Goal: Task Accomplishment & Management: Use online tool/utility

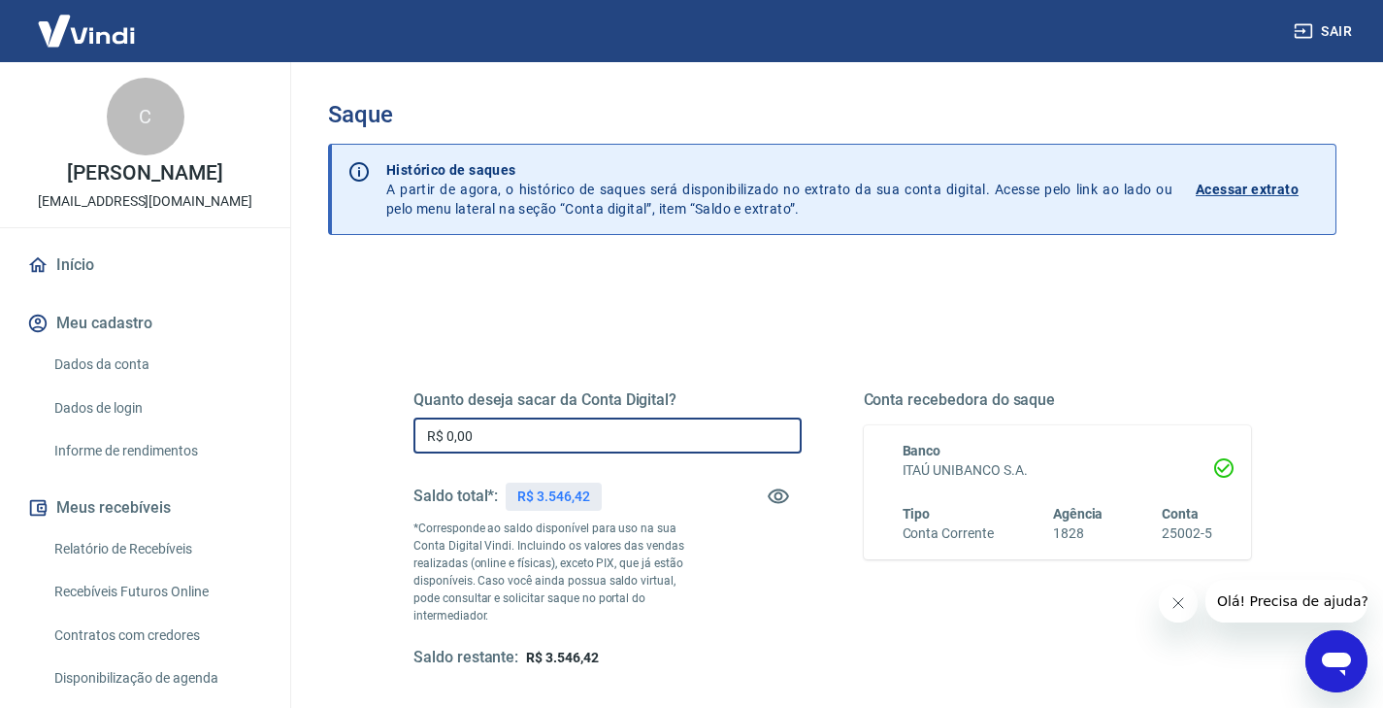
drag, startPoint x: 521, startPoint y: 427, endPoint x: 391, endPoint y: 417, distance: 130.5
click at [391, 417] on div "Quanto deseja sacar da Conta Digital? R$ 0,00 ​ Saldo total*: R$ 3.546,42 *Corr…" at bounding box center [832, 539] width 884 height 469
drag, startPoint x: 508, startPoint y: 435, endPoint x: 353, endPoint y: 428, distance: 154.5
click at [353, 428] on div "Quanto deseja sacar da Conta Digital? R$ 0,00 ​ Saldo total*: R$ 3.546,42 *Corr…" at bounding box center [832, 622] width 1009 height 712
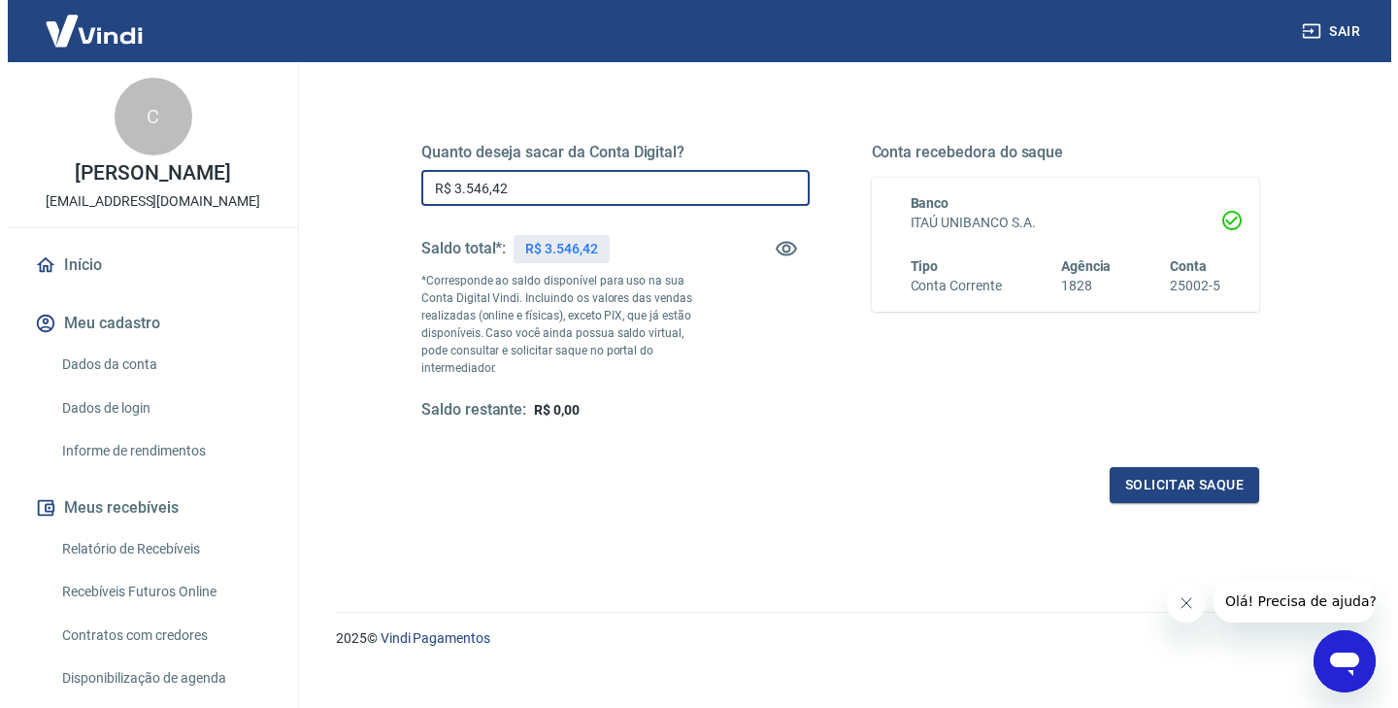
scroll to position [252, 0]
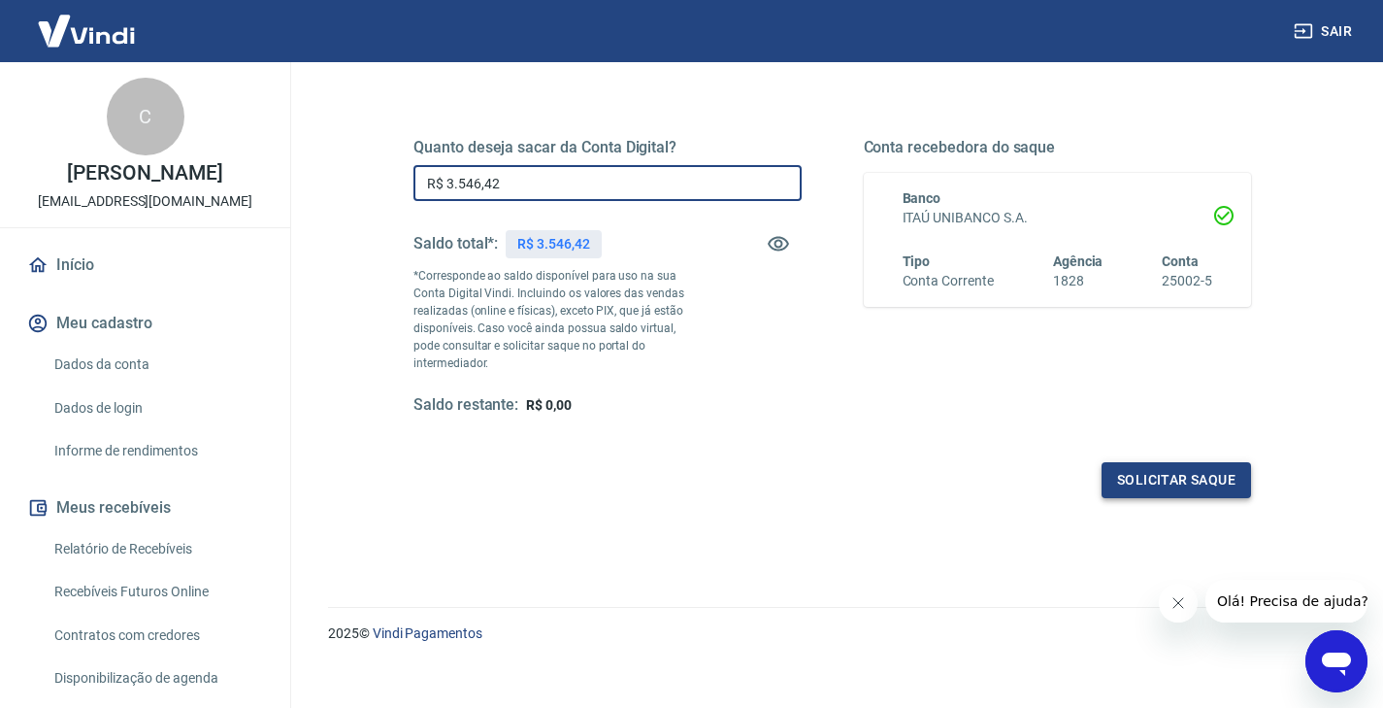
type input "R$ 3.546,42"
click at [1148, 463] on button "Solicitar saque" at bounding box center [1177, 480] width 150 height 36
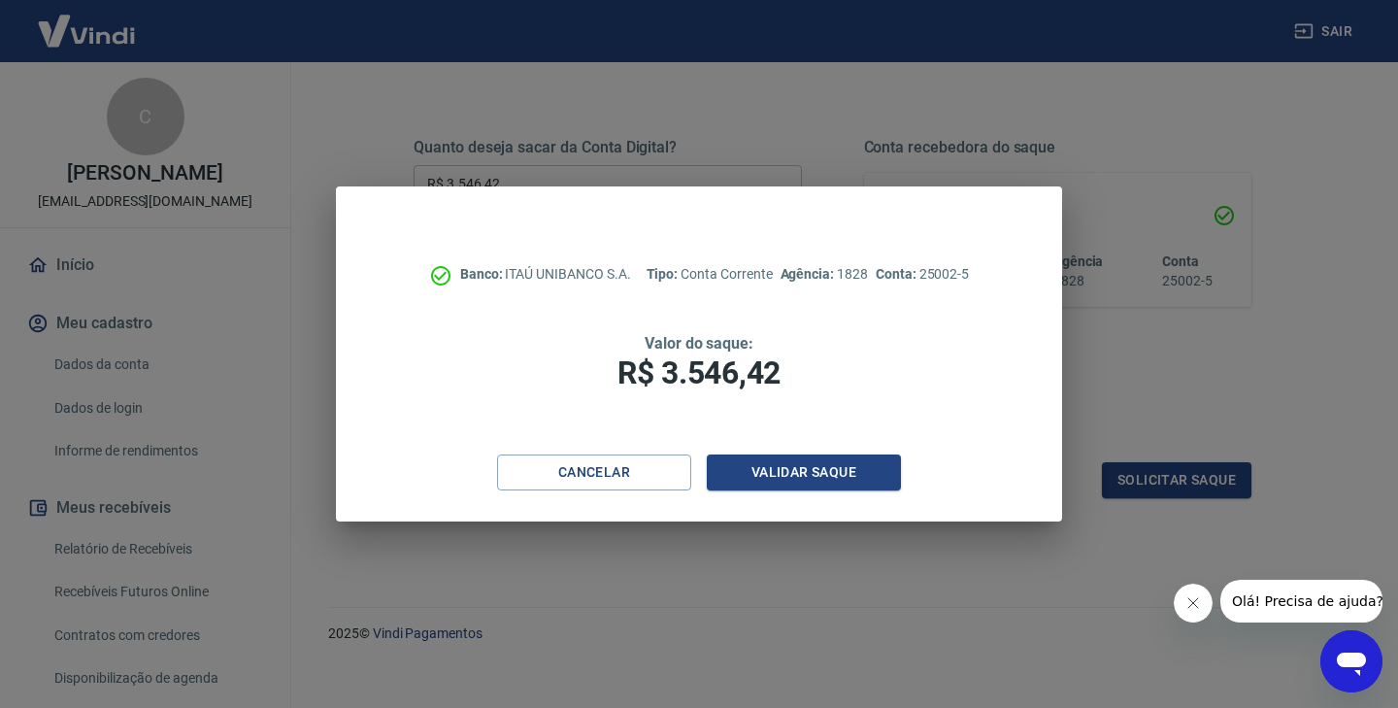
click at [1195, 613] on button "Fechar mensagem da empresa" at bounding box center [1193, 602] width 39 height 39
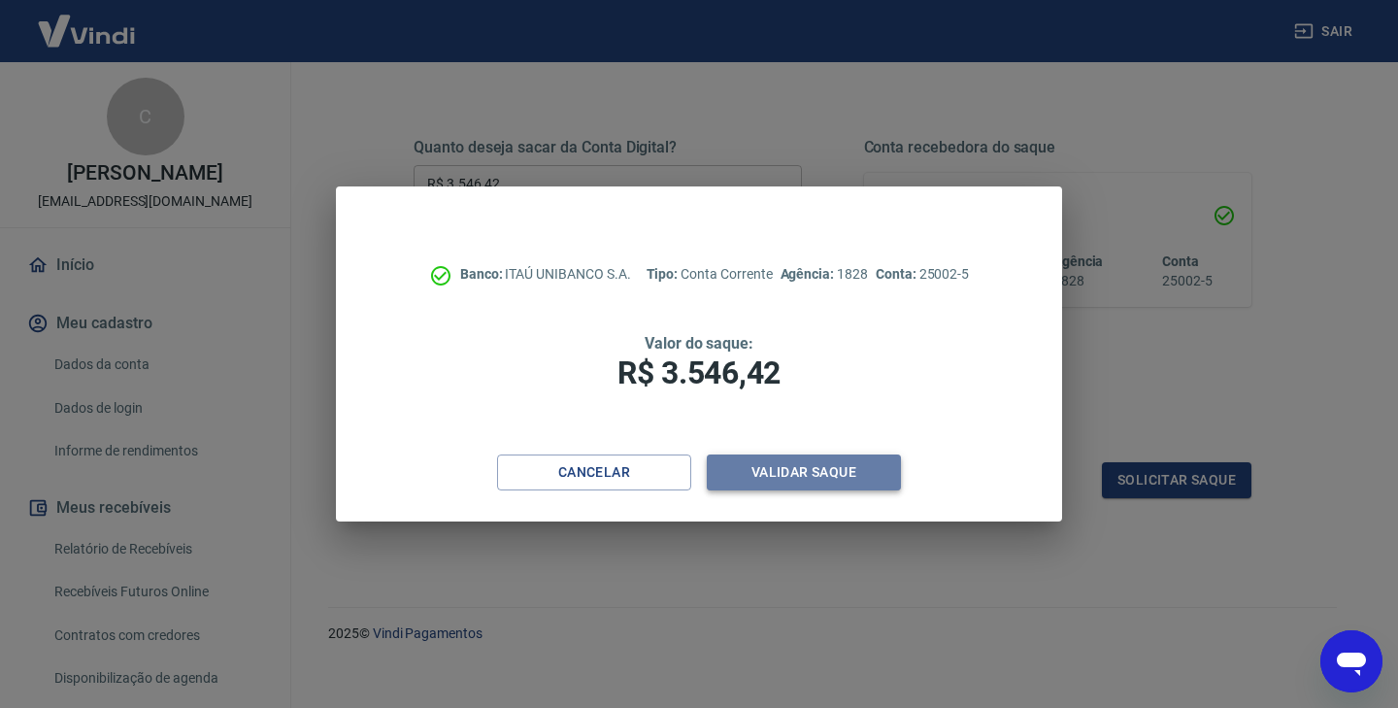
click at [821, 473] on button "Validar saque" at bounding box center [804, 472] width 194 height 36
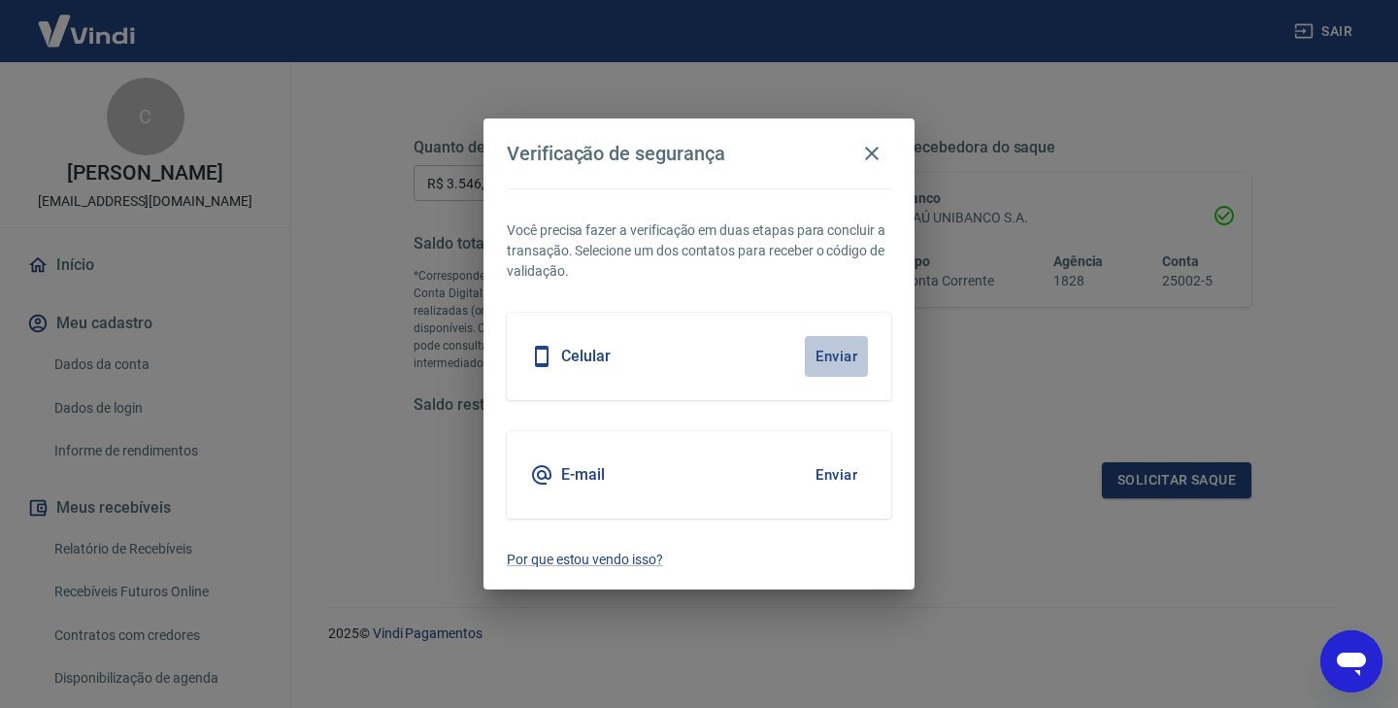
click at [829, 357] on button "Enviar" at bounding box center [836, 356] width 63 height 41
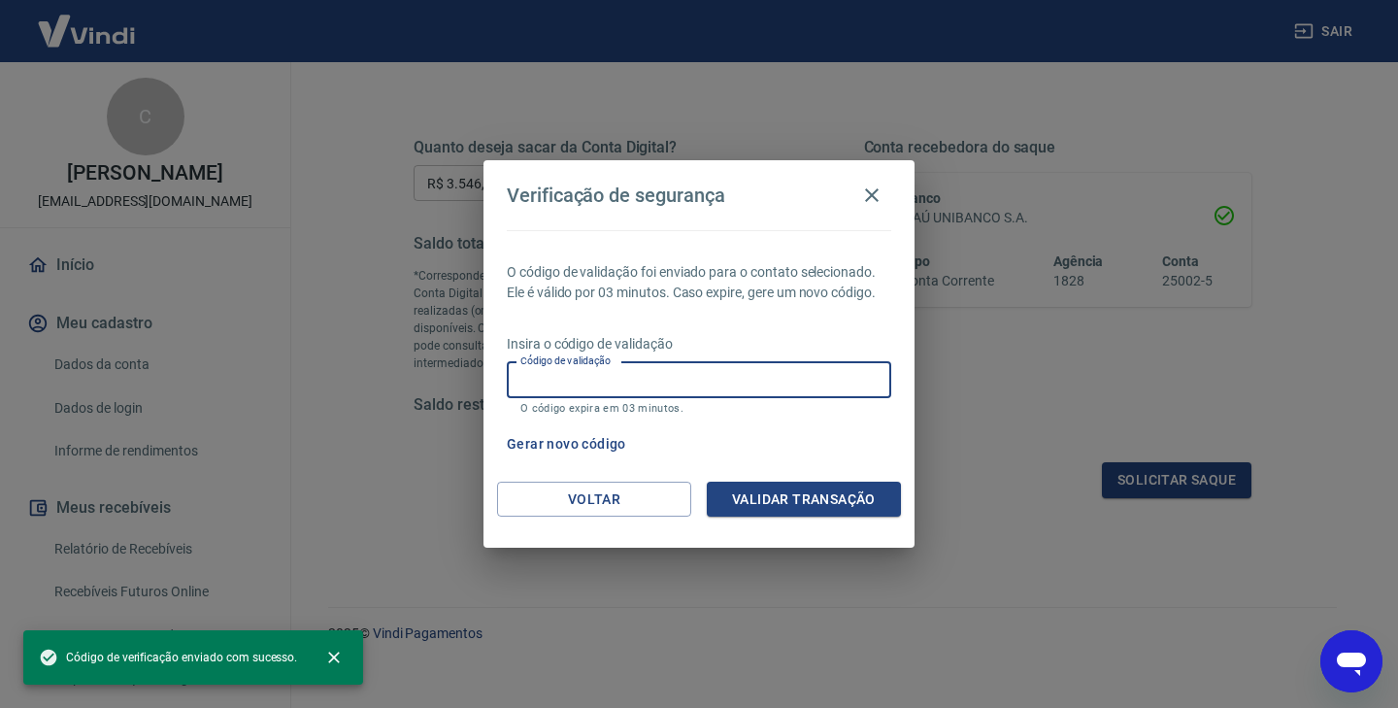
click at [792, 382] on input "Código de validação" at bounding box center [699, 380] width 384 height 36
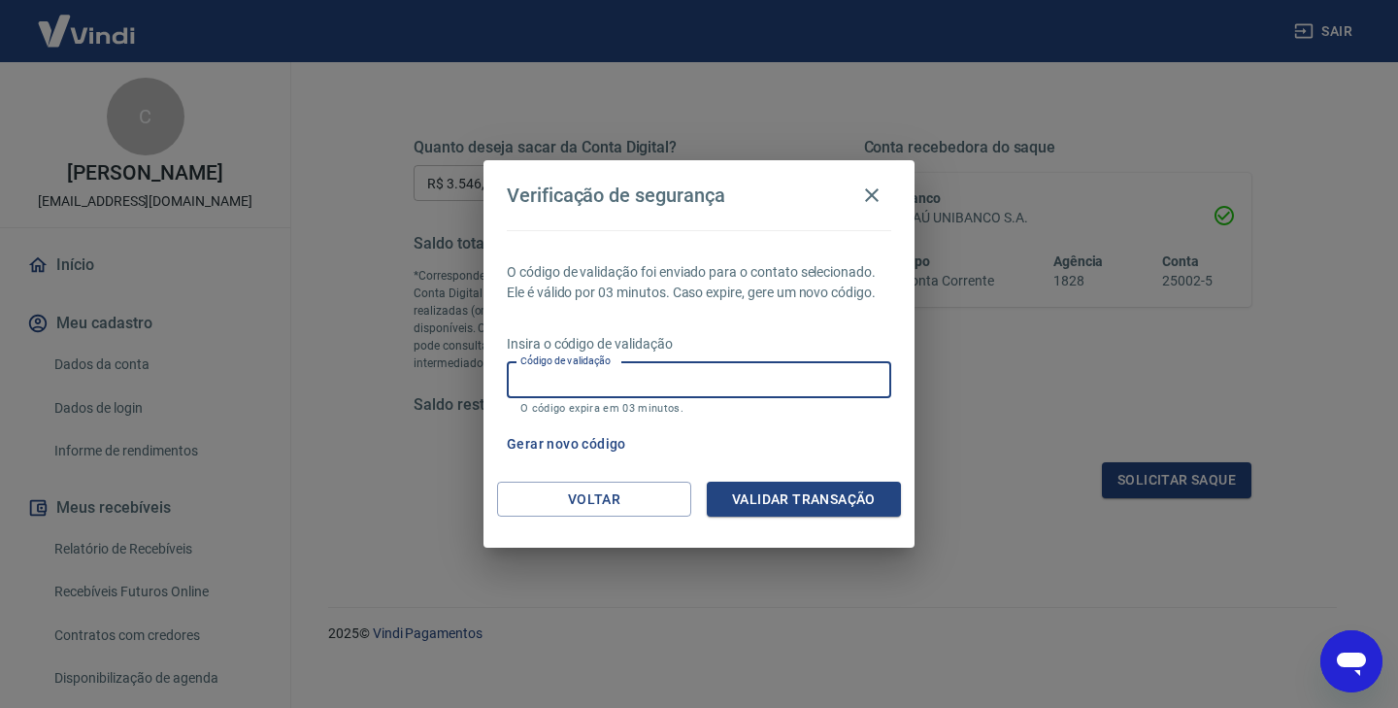
click at [824, 385] on input "Código de validação" at bounding box center [699, 380] width 384 height 36
type input "223072"
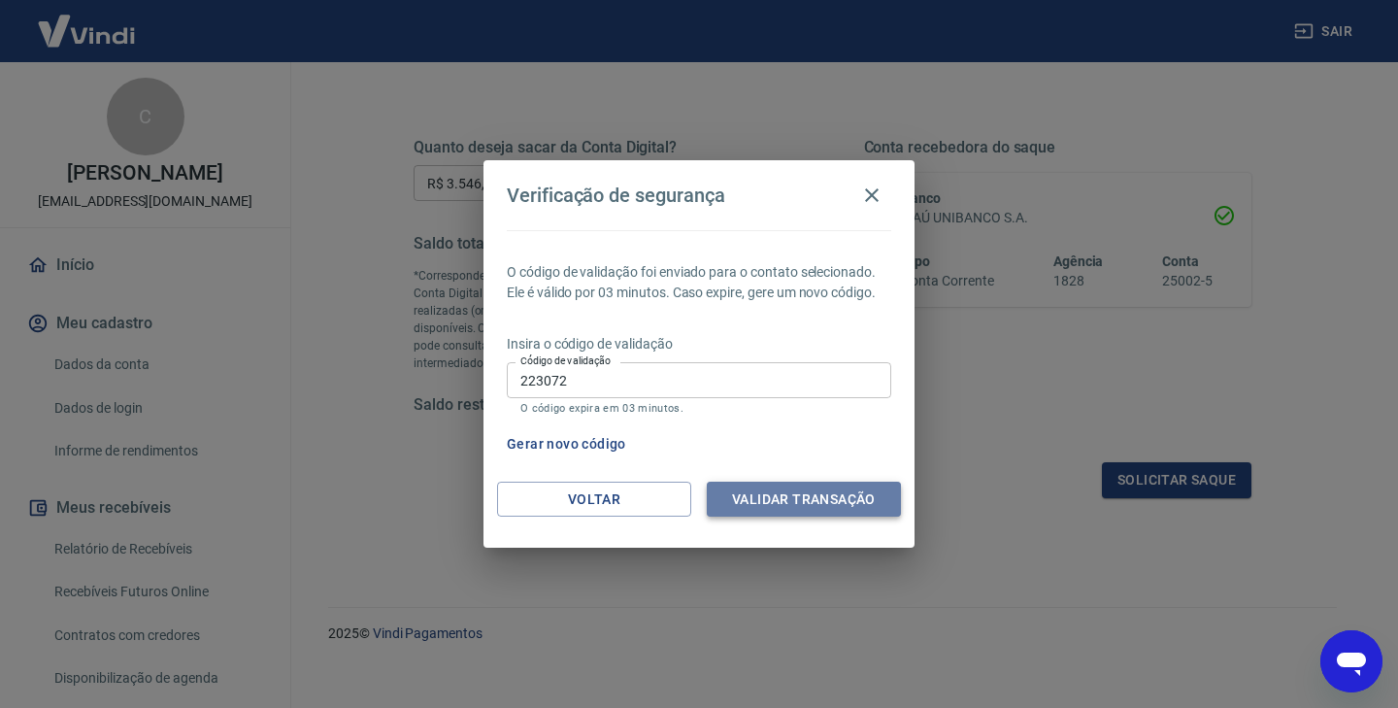
click at [824, 501] on button "Validar transação" at bounding box center [804, 500] width 194 height 36
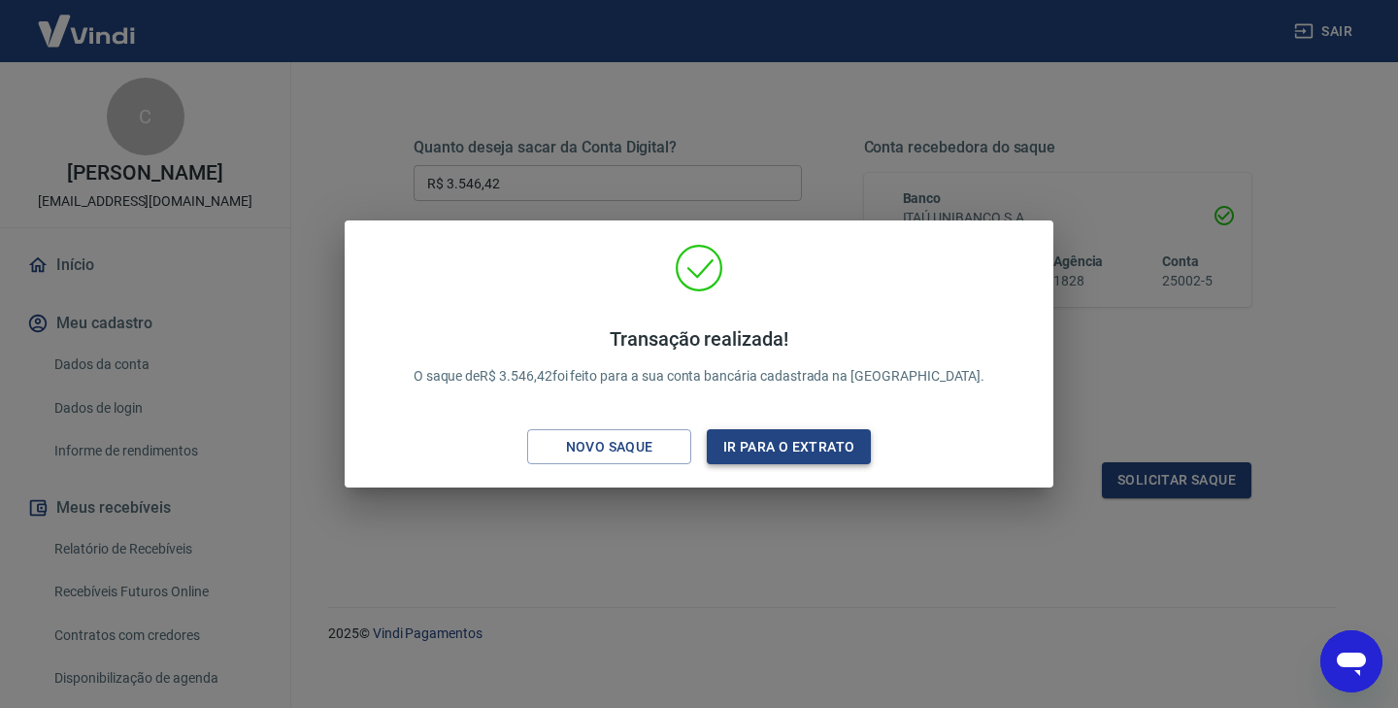
click at [787, 445] on button "Ir para o extrato" at bounding box center [789, 447] width 164 height 36
